Goal: Register for event/course

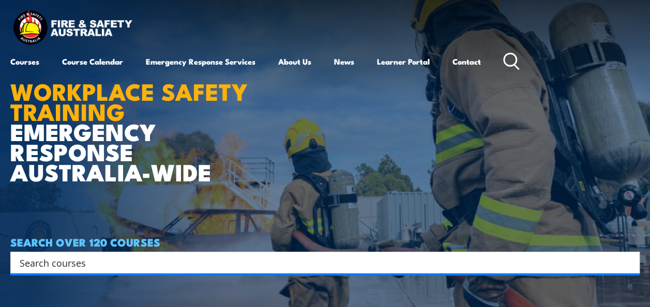
click at [193, 266] on input "Search input" at bounding box center [318, 263] width 597 height 16
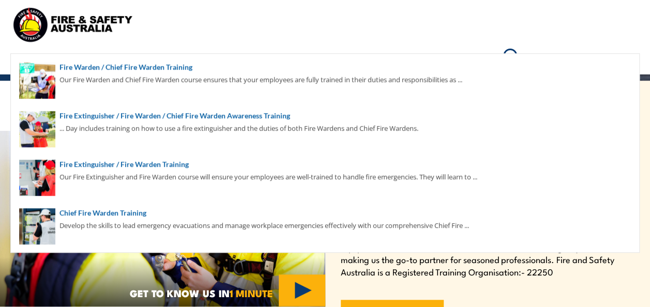
scroll to position [228, 0]
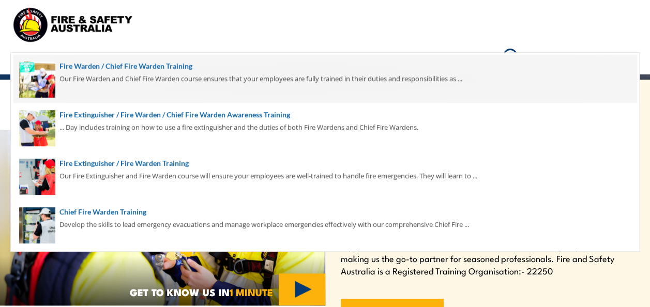
type input "warden"
click at [156, 66] on span at bounding box center [324, 79] width 623 height 49
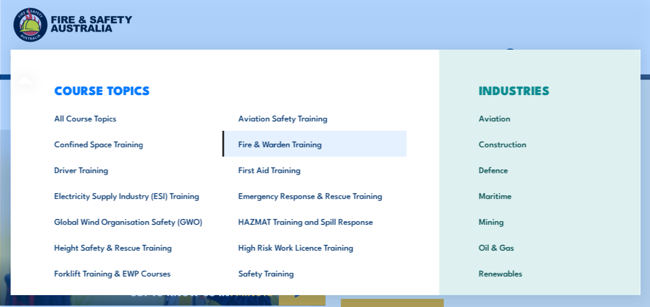
click at [262, 143] on link "Fire & Warden Training" at bounding box center [314, 144] width 184 height 26
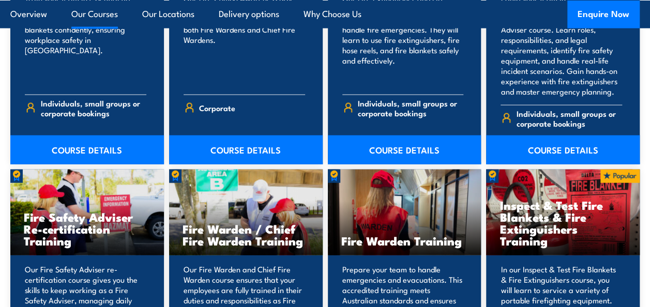
scroll to position [1239, 0]
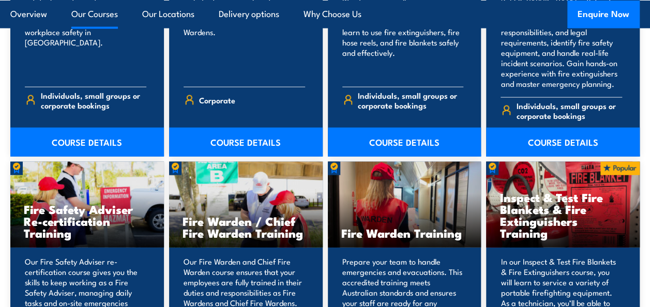
click at [393, 227] on h3 "Fire Warden Training" at bounding box center [404, 233] width 127 height 12
click at [386, 264] on p "Prepare your team to handle emergencies and evacuations. This accredited traini…" at bounding box center [403, 297] width 122 height 83
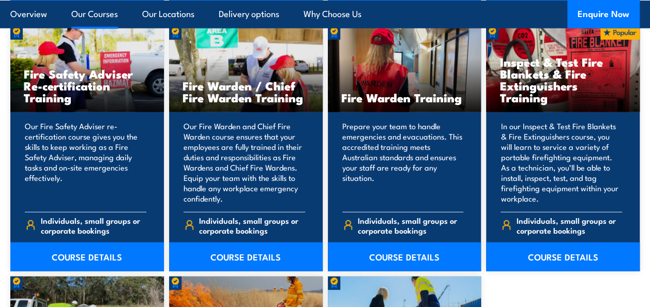
scroll to position [1390, 0]
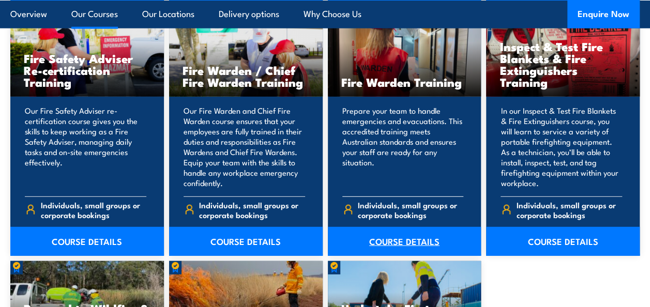
click at [399, 227] on link "COURSE DETAILS" at bounding box center [405, 241] width 154 height 29
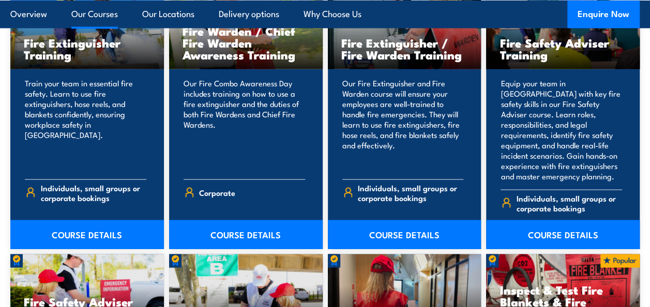
scroll to position [1130, 0]
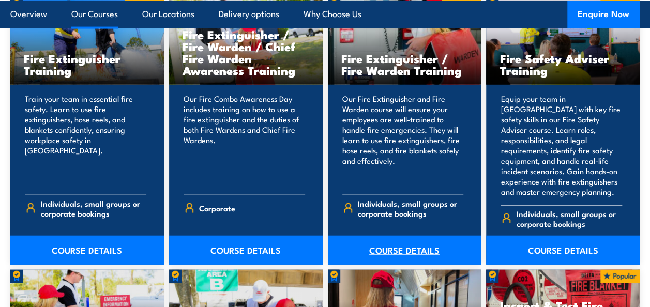
click at [402, 239] on link "COURSE DETAILS" at bounding box center [405, 250] width 154 height 29
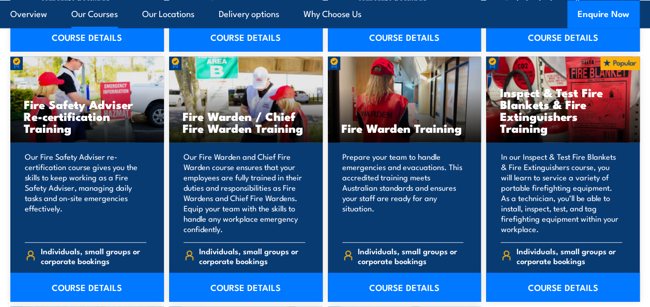
scroll to position [1347, 0]
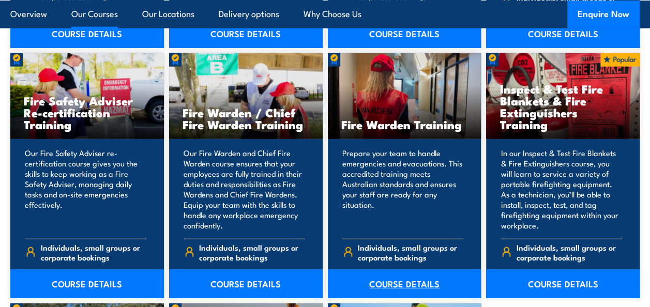
click at [402, 271] on link "COURSE DETAILS" at bounding box center [405, 283] width 154 height 29
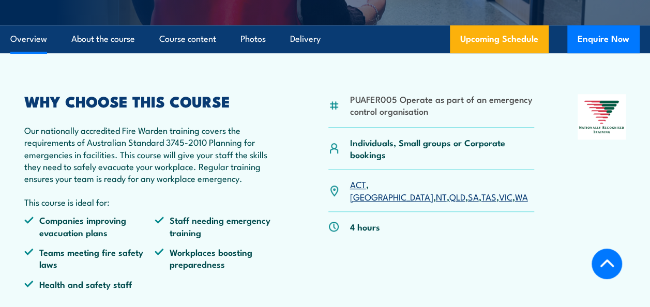
scroll to position [254, 0]
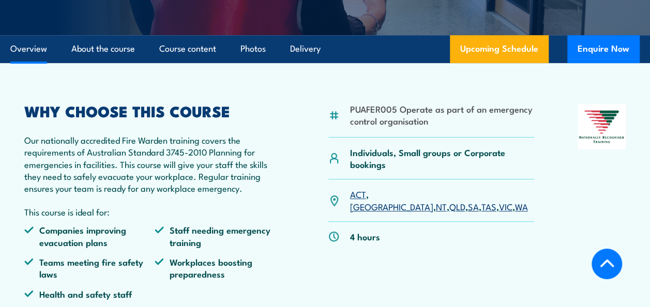
click at [499, 200] on link "VIC" at bounding box center [505, 206] width 13 height 12
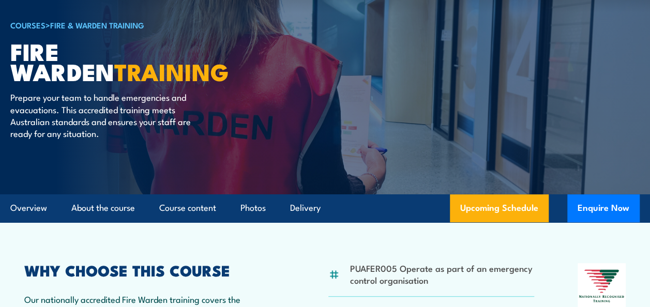
scroll to position [6, 0]
